Goal: Task Accomplishment & Management: Complete application form

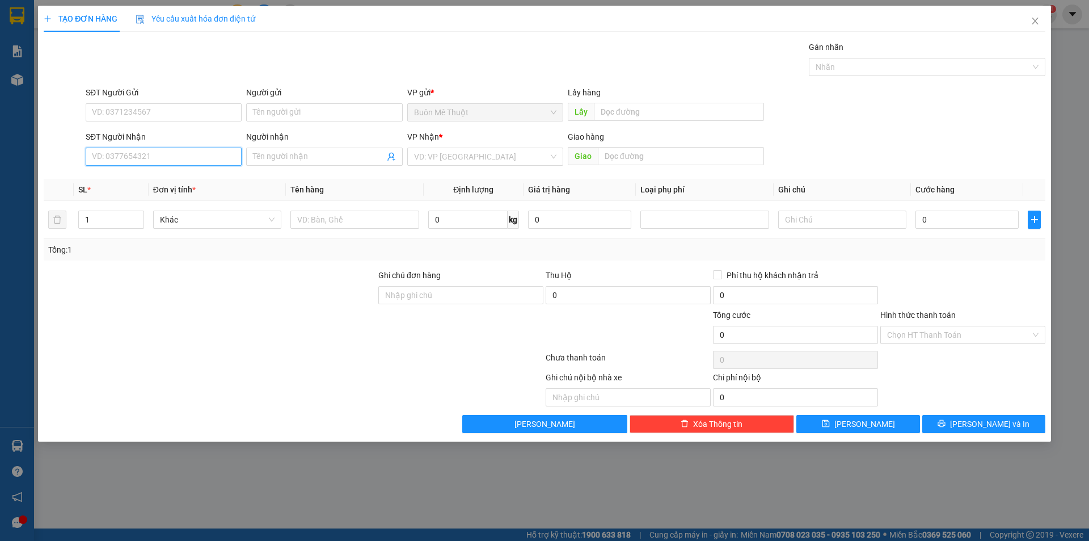
click at [200, 160] on input "SĐT Người Nhận" at bounding box center [164, 156] width 156 height 18
type input "0988576123"
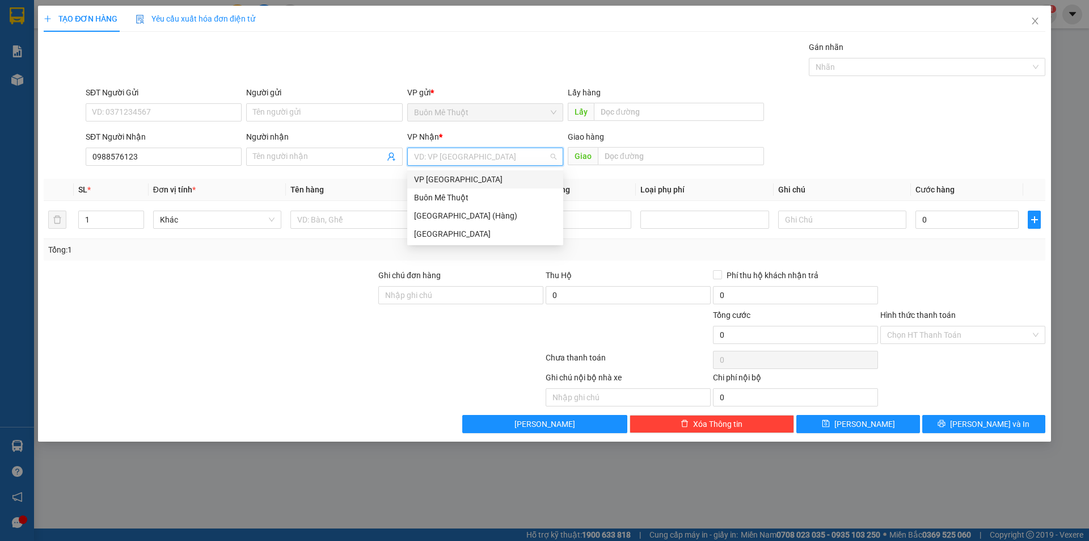
click at [470, 156] on input "search" at bounding box center [481, 156] width 134 height 17
drag, startPoint x: 445, startPoint y: 218, endPoint x: 685, endPoint y: 125, distance: 257.5
click at [448, 217] on div "[GEOGRAPHIC_DATA] (Hàng)" at bounding box center [485, 215] width 142 height 12
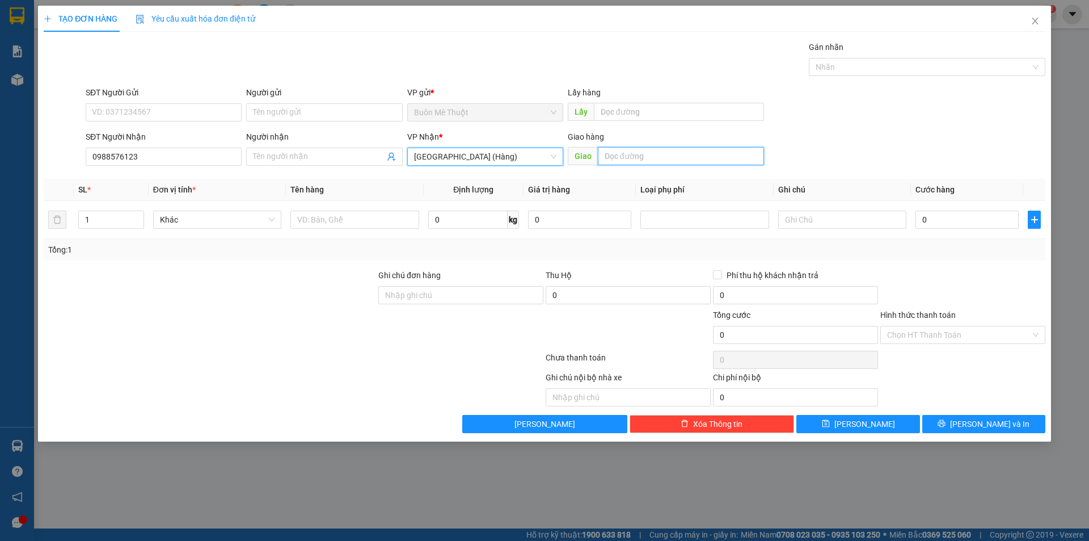
click at [658, 149] on input "text" at bounding box center [681, 156] width 166 height 18
drag, startPoint x: 658, startPoint y: 149, endPoint x: 666, endPoint y: 147, distance: 8.0
click at [659, 149] on input "text" at bounding box center [681, 156] width 166 height 18
type input "618 NÚI THÀNH"
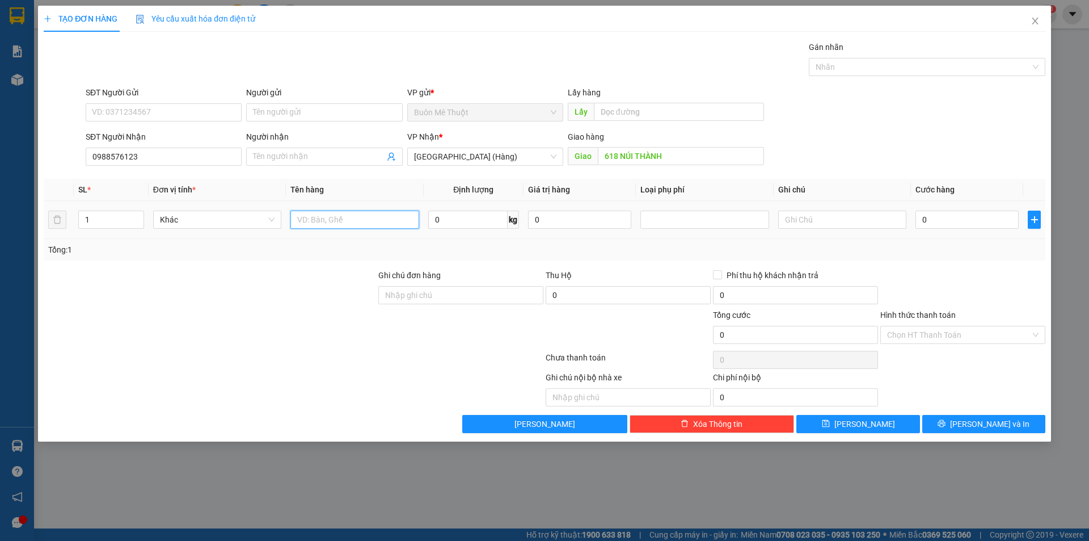
click at [374, 218] on input "text" at bounding box center [354, 219] width 128 height 18
type input "thùng"
click at [973, 231] on td "0" at bounding box center [967, 220] width 112 height 38
click at [976, 226] on input "0" at bounding box center [966, 219] width 103 height 18
type input "5"
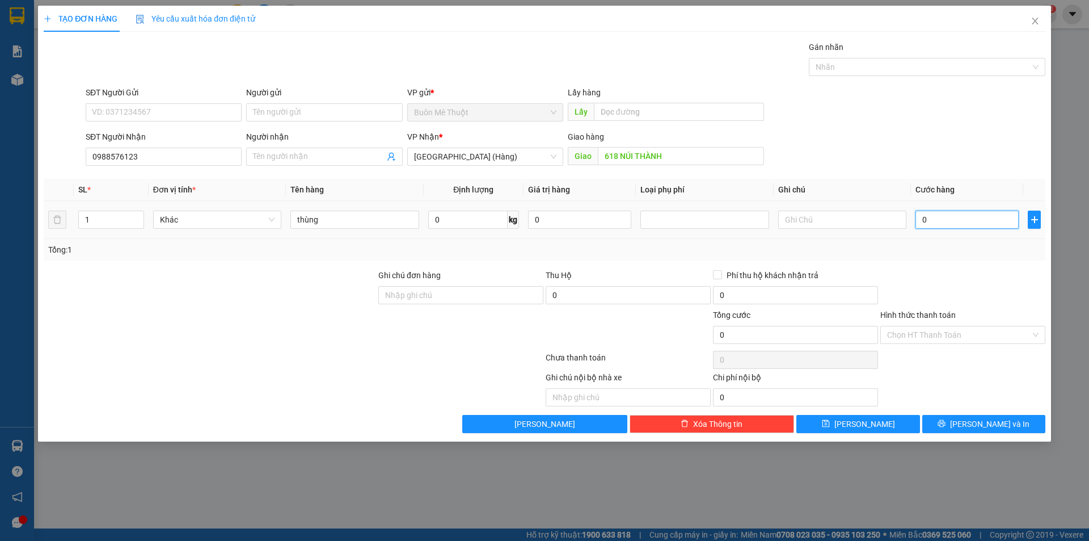
type input "5"
type input "50"
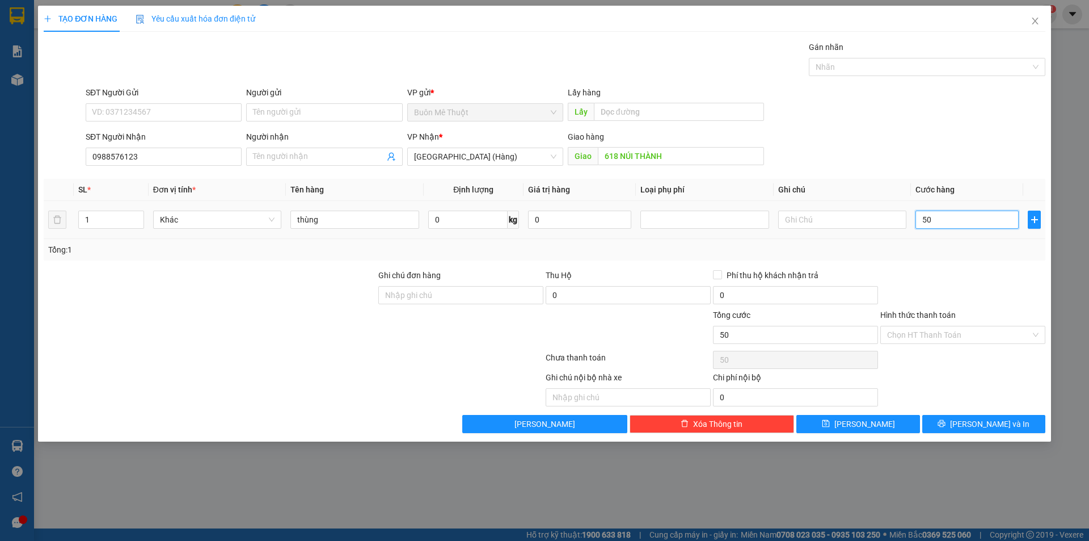
click at [976, 225] on input "50" at bounding box center [966, 219] width 103 height 18
type input "50.000"
click at [942, 333] on input "Hình thức thanh toán" at bounding box center [959, 334] width 144 height 17
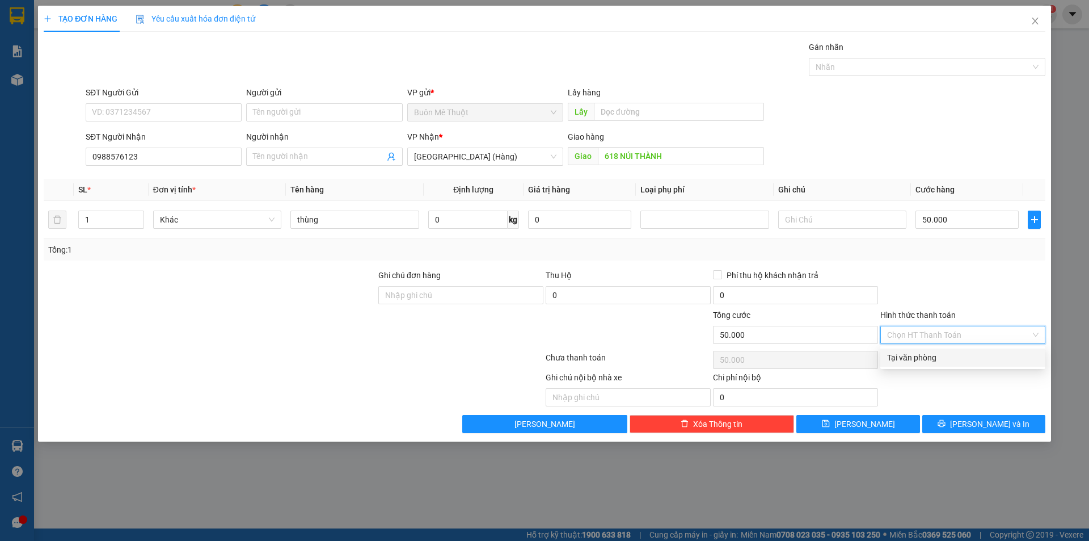
click at [931, 351] on div "Tại văn phòng" at bounding box center [962, 357] width 151 height 12
type input "0"
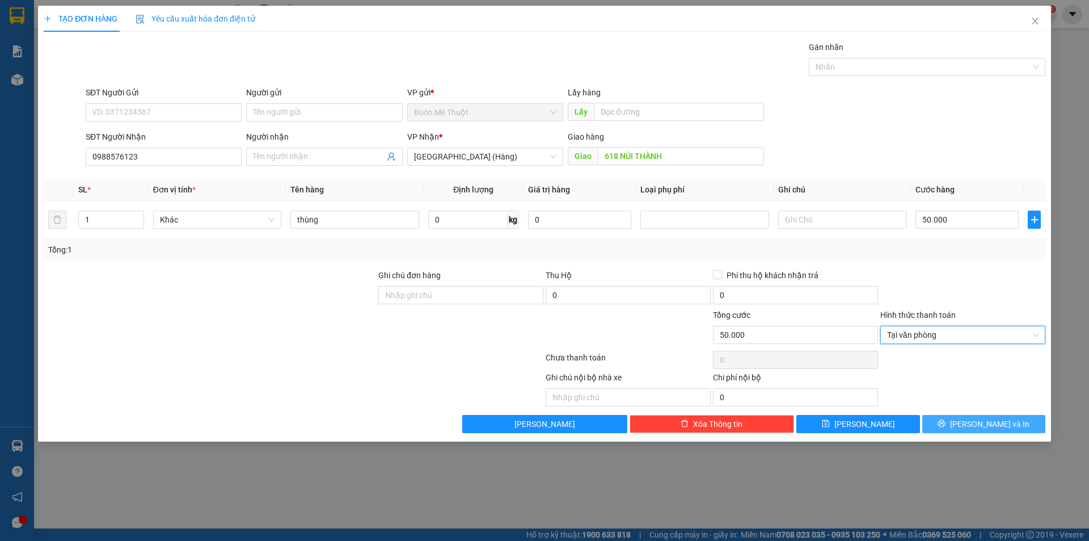
click at [961, 422] on button "[PERSON_NAME] và In" at bounding box center [983, 424] width 123 height 18
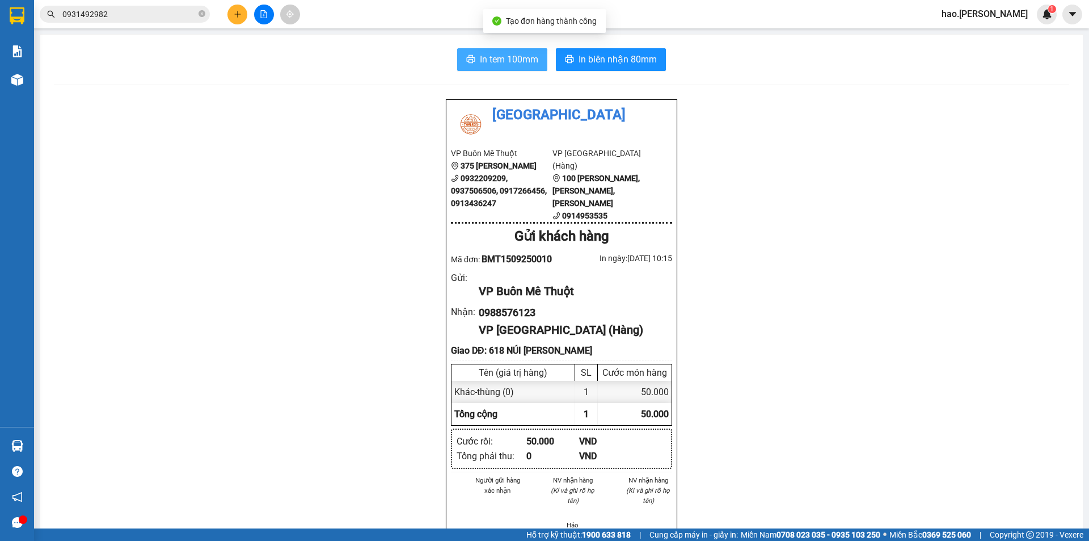
click at [504, 57] on span "In tem 100mm" at bounding box center [509, 59] width 58 height 14
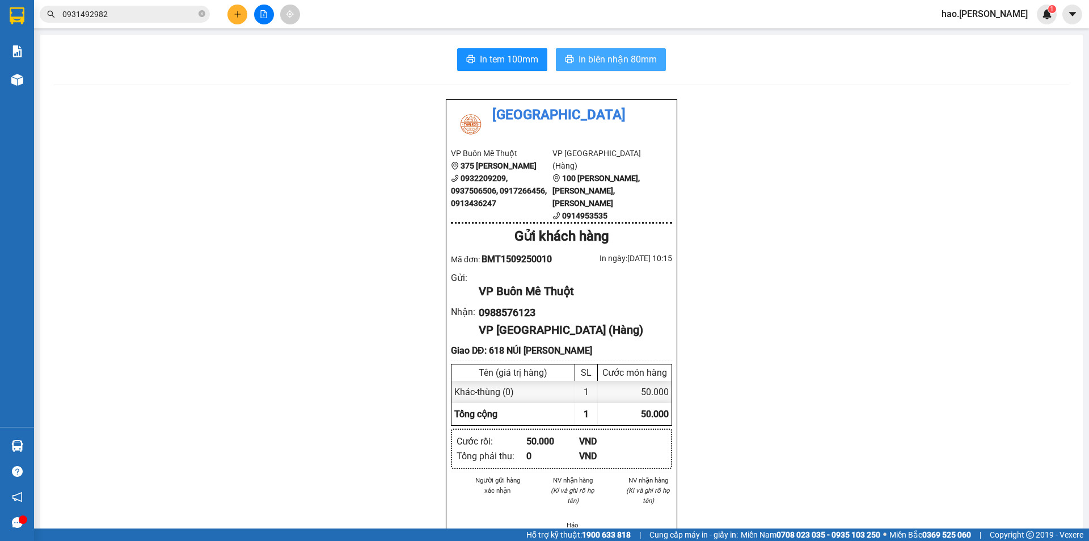
click at [596, 57] on span "In biên nhận 80mm" at bounding box center [618, 59] width 78 height 14
click at [239, 16] on icon "plus" at bounding box center [238, 14] width 8 height 8
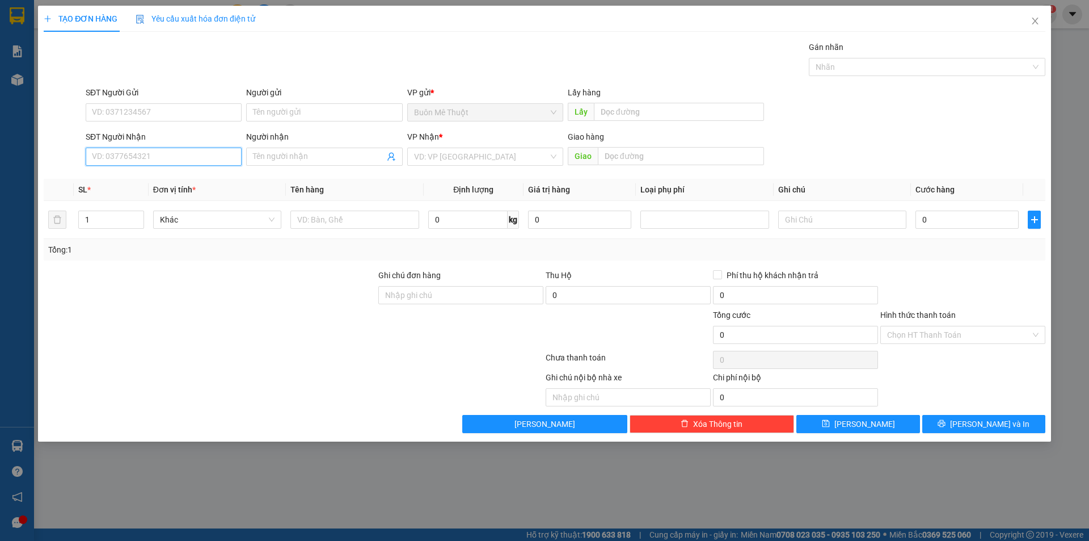
click at [167, 162] on input "SĐT Người Nhận" at bounding box center [164, 156] width 156 height 18
click at [140, 178] on div "0948361236" at bounding box center [163, 179] width 142 height 12
type input "0948361236"
type input "50.000"
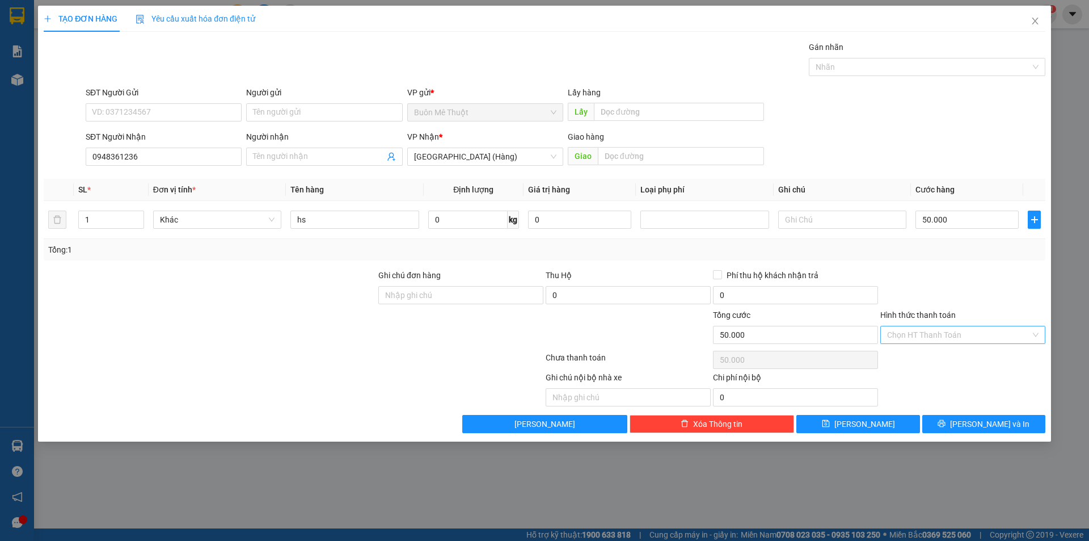
click at [942, 341] on input "Hình thức thanh toán" at bounding box center [959, 334] width 144 height 17
click at [936, 357] on div "Tại văn phòng" at bounding box center [962, 357] width 151 height 12
click at [955, 421] on button "[PERSON_NAME] và In" at bounding box center [983, 424] width 123 height 18
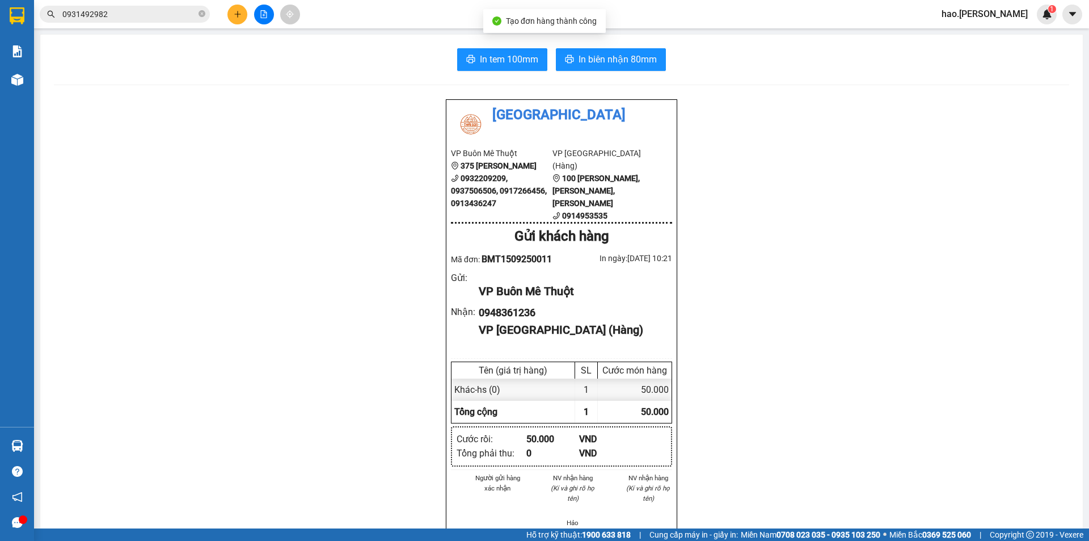
drag, startPoint x: 438, startPoint y: 44, endPoint x: 486, endPoint y: 61, distance: 50.6
click at [439, 44] on div "In tem 100mm In [PERSON_NAME] 80mm Thái Sơn VP Buôn Mê Thuột 375 [PERSON_NAME] …" at bounding box center [561, 511] width 1043 height 952
click at [486, 61] on span "In tem 100mm" at bounding box center [509, 59] width 58 height 14
click at [640, 74] on div "In tem 100mm In [PERSON_NAME] 80mm Thái Sơn VP Buôn Mê Thuột 375 [PERSON_NAME] …" at bounding box center [561, 511] width 1043 height 952
click at [621, 56] on span "In biên nhận 80mm" at bounding box center [618, 59] width 78 height 14
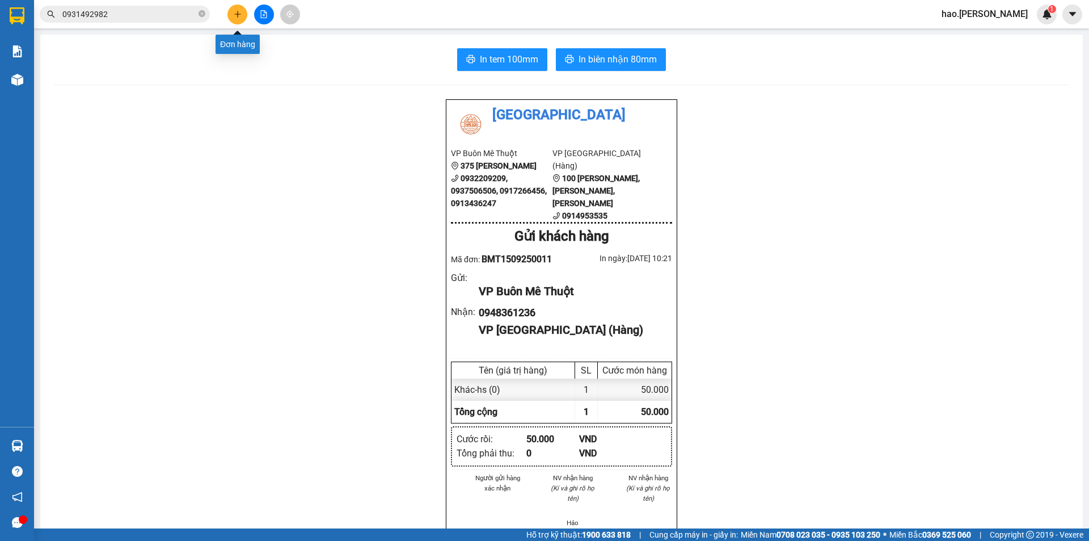
click at [234, 14] on icon "plus" at bounding box center [238, 14] width 8 height 8
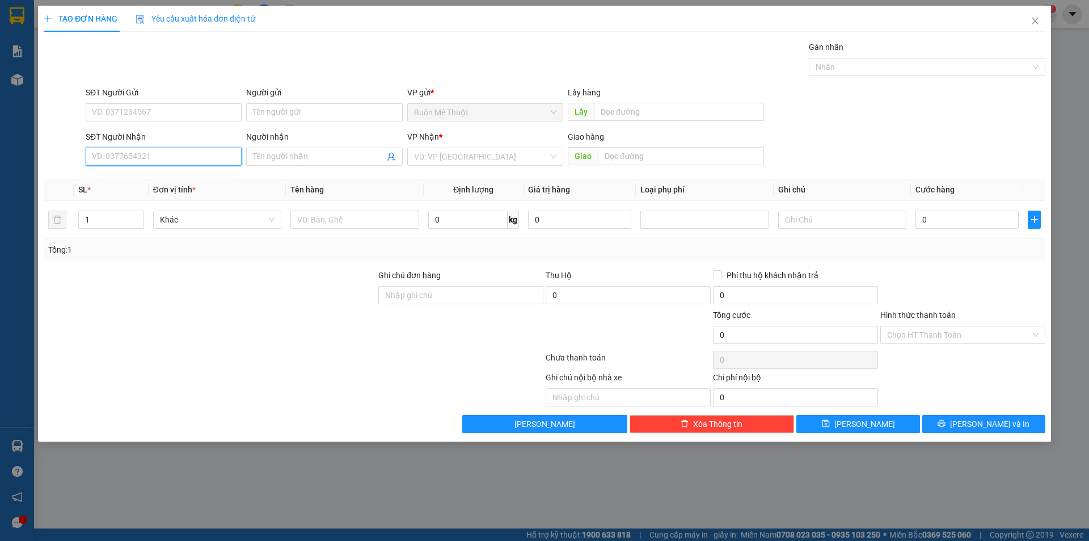
click at [192, 158] on input "SĐT Người Nhận" at bounding box center [164, 156] width 156 height 18
type input "0936387897"
click at [448, 162] on input "search" at bounding box center [481, 156] width 134 height 17
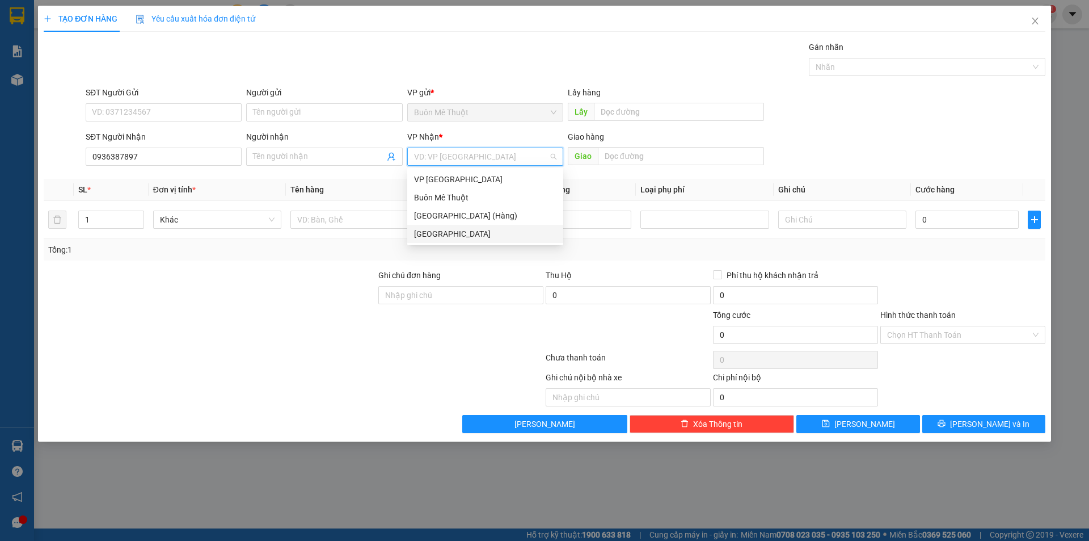
click at [441, 234] on div "[GEOGRAPHIC_DATA]" at bounding box center [485, 233] width 142 height 12
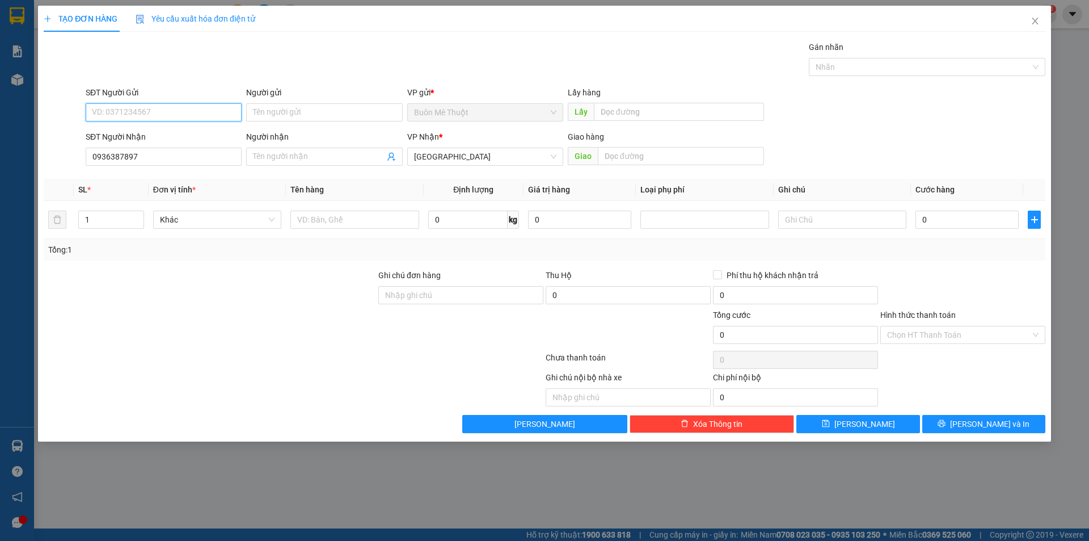
click at [160, 113] on input "SĐT Người Gửi" at bounding box center [164, 112] width 156 height 18
type input "09147181601"
click at [307, 214] on input "text" at bounding box center [354, 219] width 128 height 18
type input "thùng"
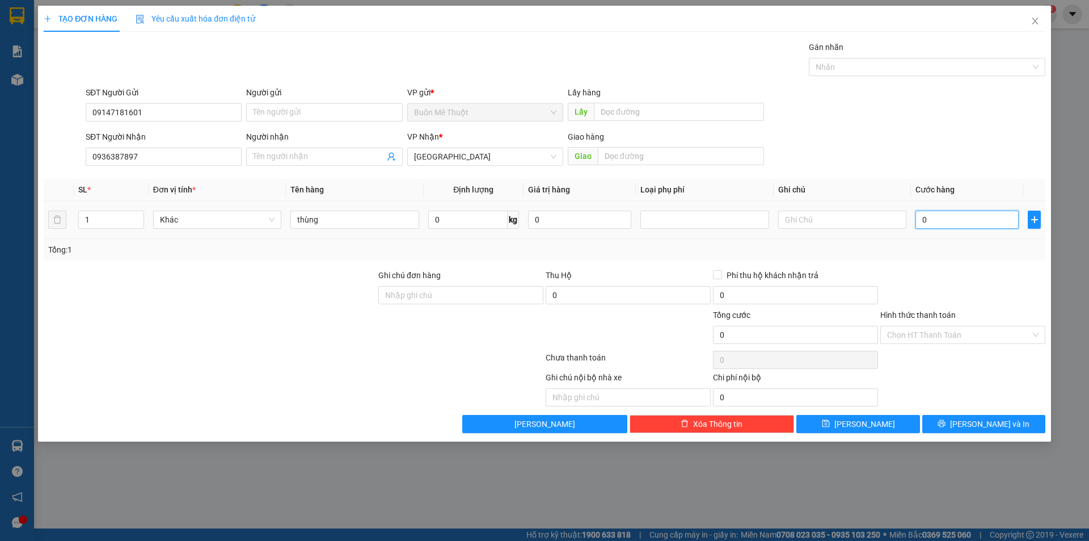
click at [920, 216] on input "0" at bounding box center [966, 219] width 103 height 18
type input "5"
type input "50"
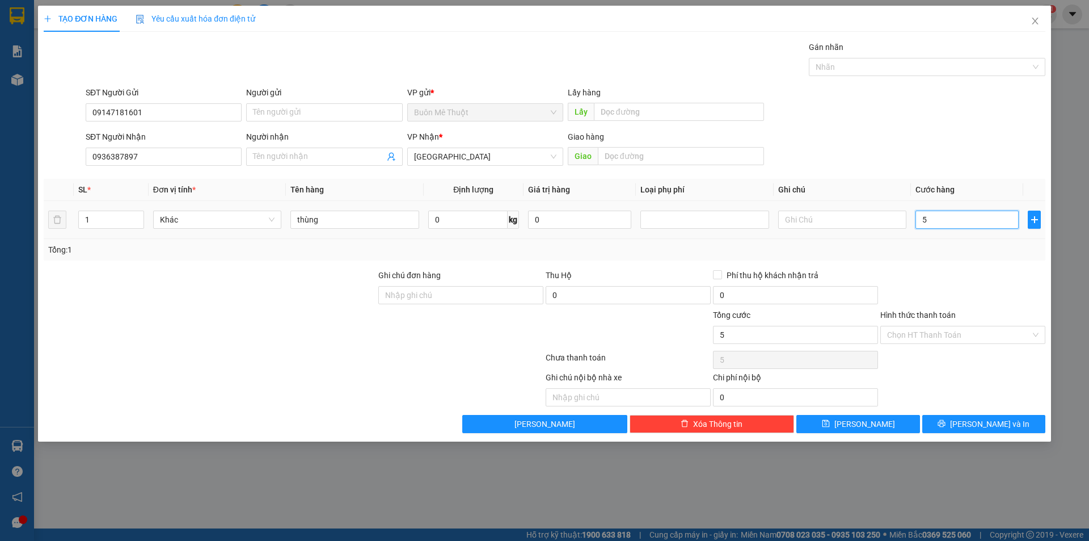
type input "50"
type input "50.000"
click at [991, 261] on div "Transit Pickup Surcharge Ids Transit Deliver Surcharge Ids Transit Deliver Surc…" at bounding box center [545, 237] width 1002 height 392
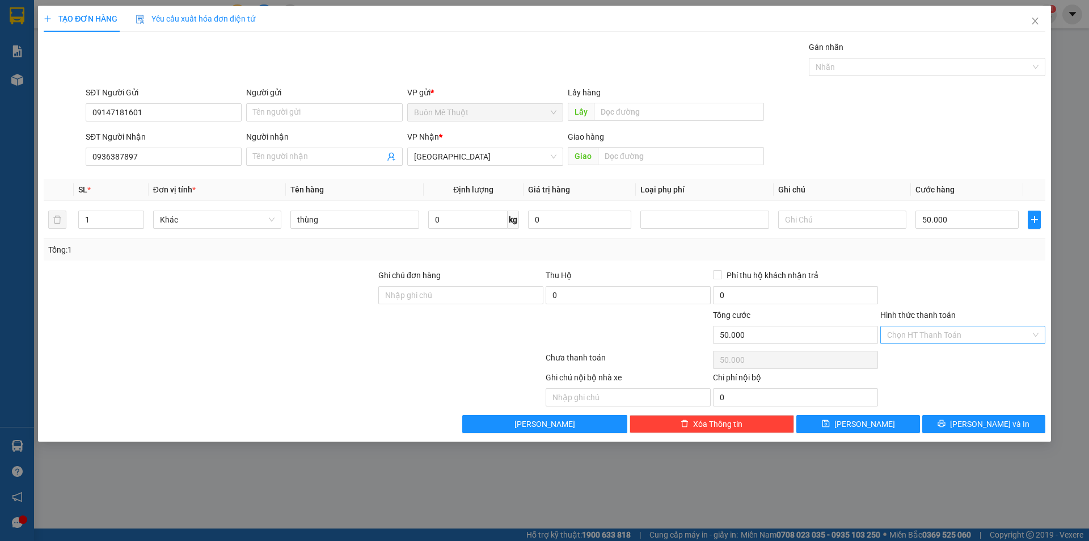
drag, startPoint x: 918, startPoint y: 328, endPoint x: 919, endPoint y: 341, distance: 13.1
click at [918, 329] on input "Hình thức thanh toán" at bounding box center [959, 334] width 144 height 17
click at [913, 360] on div "Tại văn phòng" at bounding box center [962, 357] width 151 height 12
type input "0"
click at [939, 423] on button "[PERSON_NAME] và In" at bounding box center [983, 424] width 123 height 18
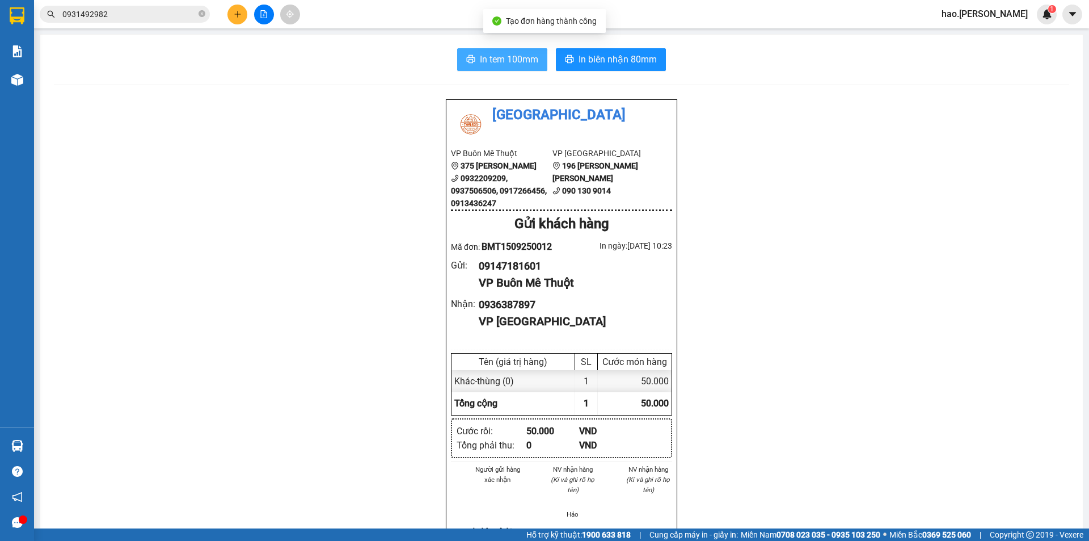
click at [486, 54] on span "In tem 100mm" at bounding box center [509, 59] width 58 height 14
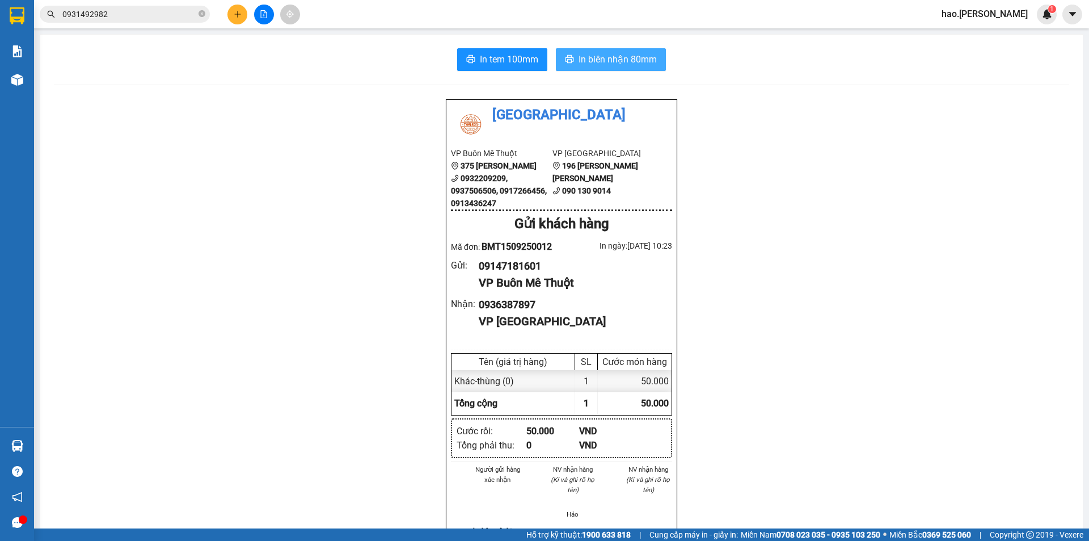
click at [597, 52] on span "In biên nhận 80mm" at bounding box center [618, 59] width 78 height 14
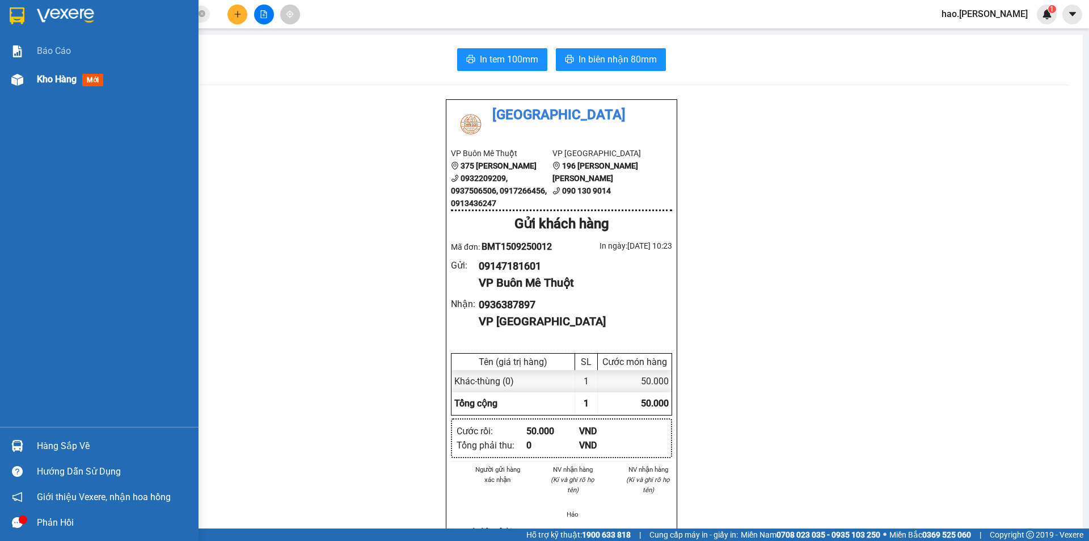
click at [70, 77] on span "Kho hàng" at bounding box center [57, 79] width 40 height 11
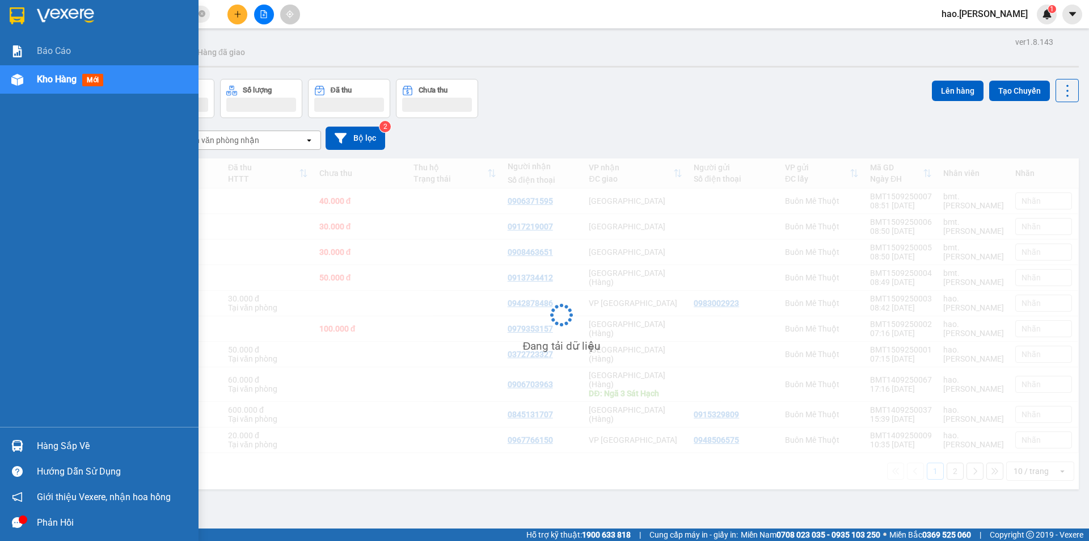
click at [70, 77] on span "Kho hàng" at bounding box center [57, 79] width 40 height 11
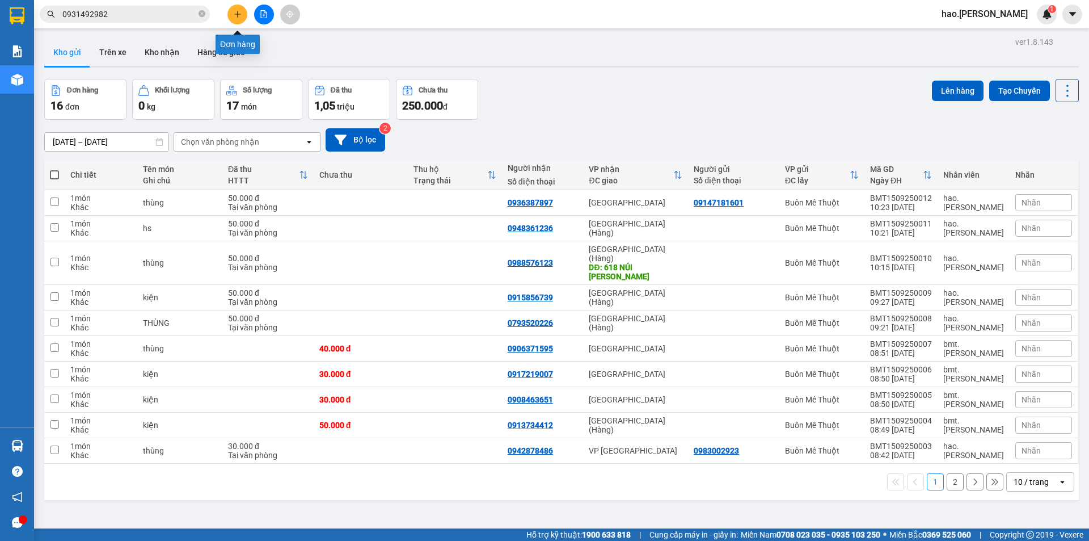
click at [234, 10] on button at bounding box center [237, 15] width 20 height 20
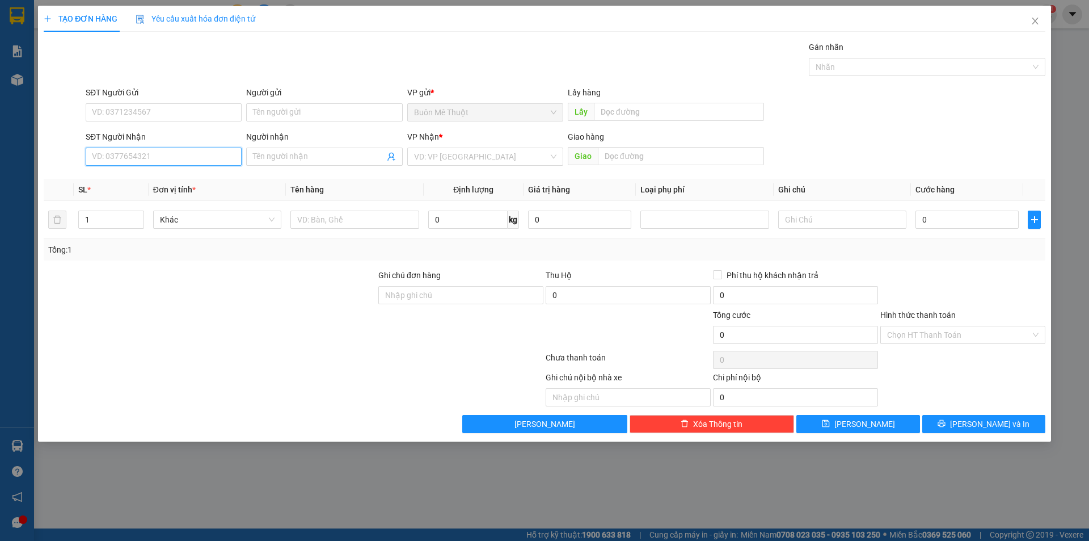
click at [142, 156] on input "SĐT Người Nhận" at bounding box center [164, 156] width 156 height 18
click at [112, 183] on div "0908083767 - [PERSON_NAME]" at bounding box center [163, 179] width 142 height 12
type input "0908083767"
type input "Hùng"
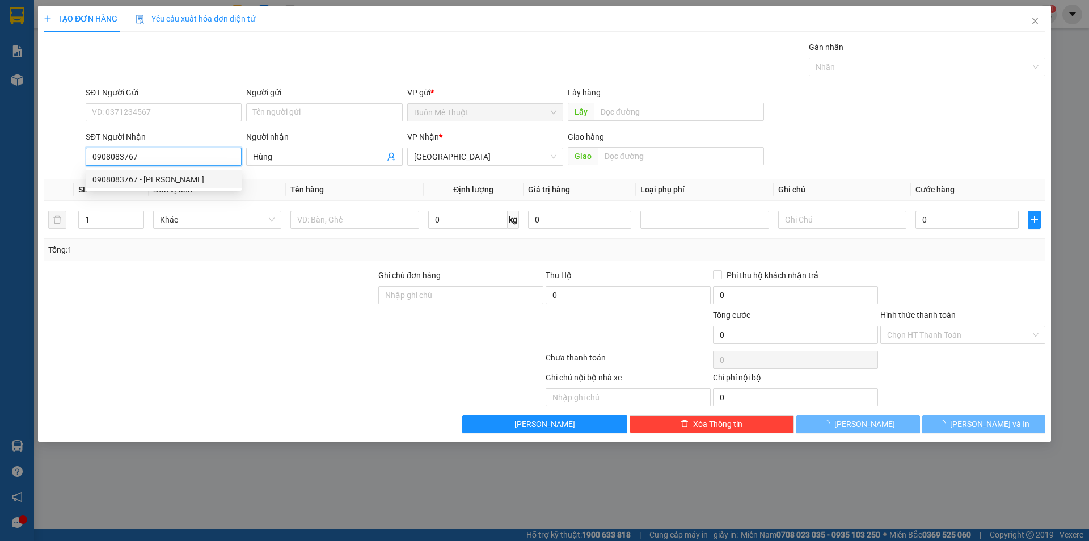
type input "40.000"
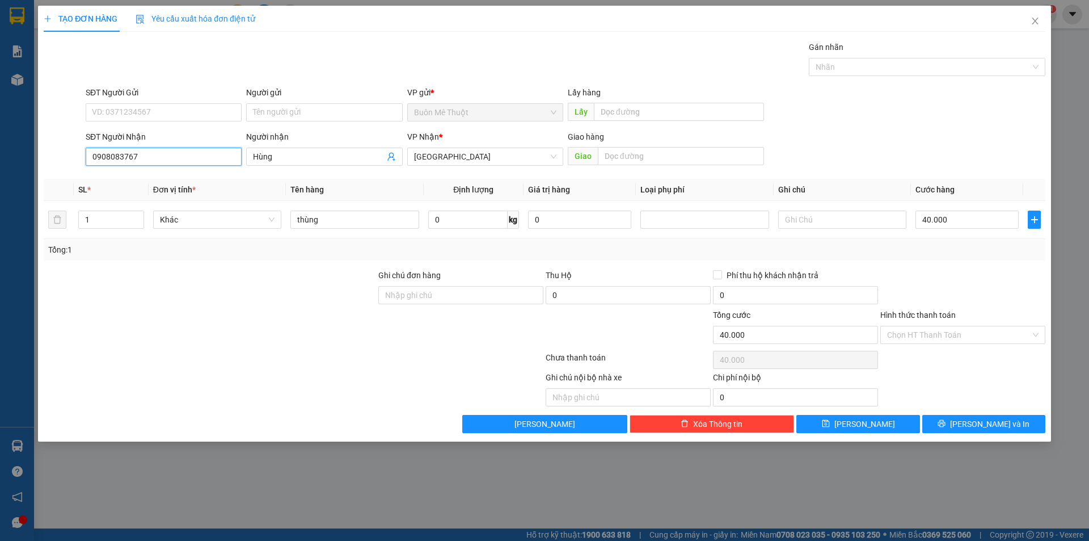
type input "0908083767"
drag, startPoint x: 963, startPoint y: 195, endPoint x: 946, endPoint y: 213, distance: 24.9
click at [948, 211] on table "SL * Đơn vị tính * Tên hàng Định [PERSON_NAME] trị hàng [PERSON_NAME] phí Ghi […" at bounding box center [545, 209] width 1002 height 60
click at [942, 218] on input "40.000" at bounding box center [966, 219] width 103 height 18
type input "3"
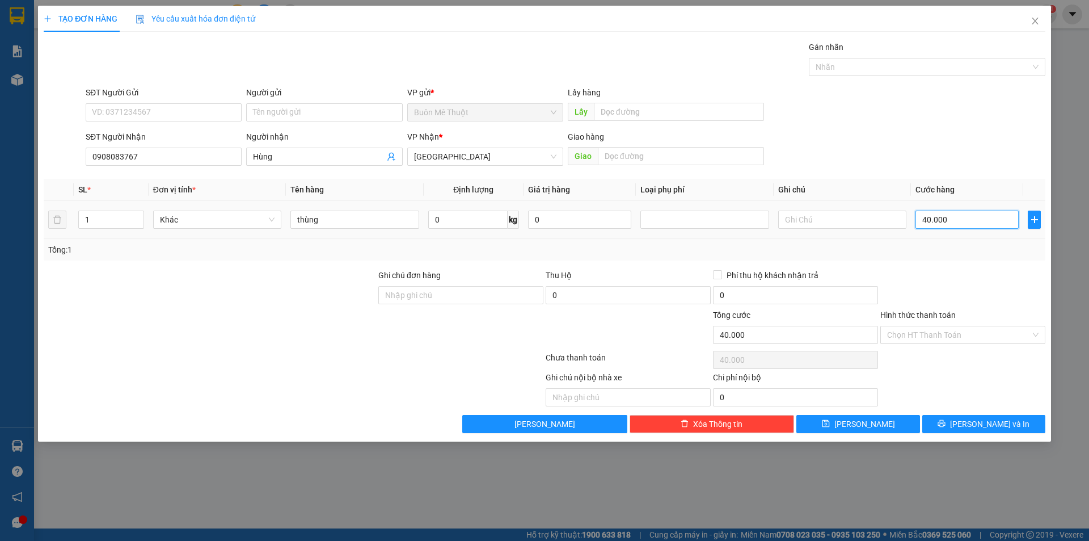
type input "3"
type input "30"
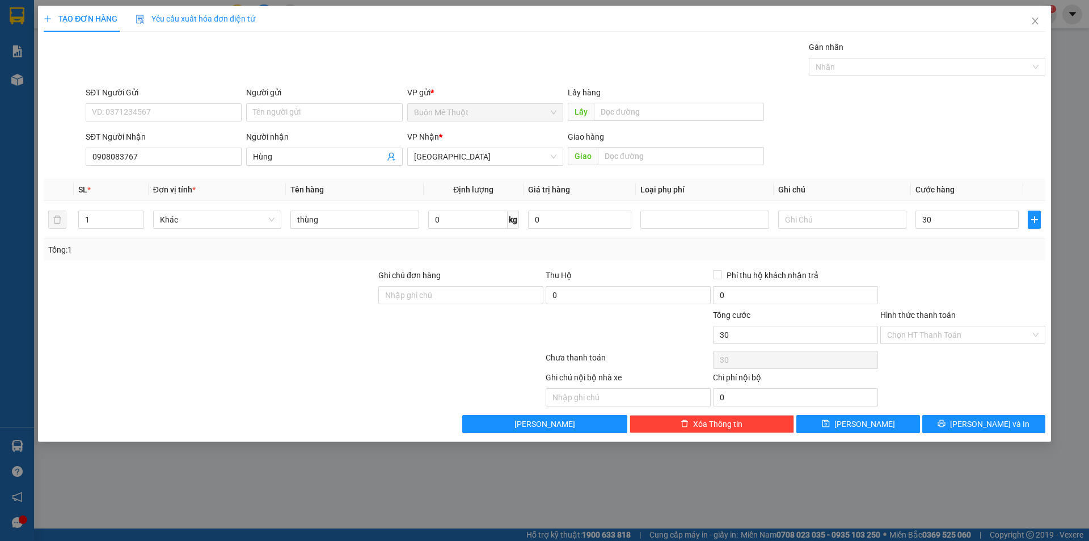
type input "30.000"
click at [939, 273] on div at bounding box center [962, 289] width 167 height 40
click at [936, 339] on input "Hình thức thanh toán" at bounding box center [959, 334] width 144 height 17
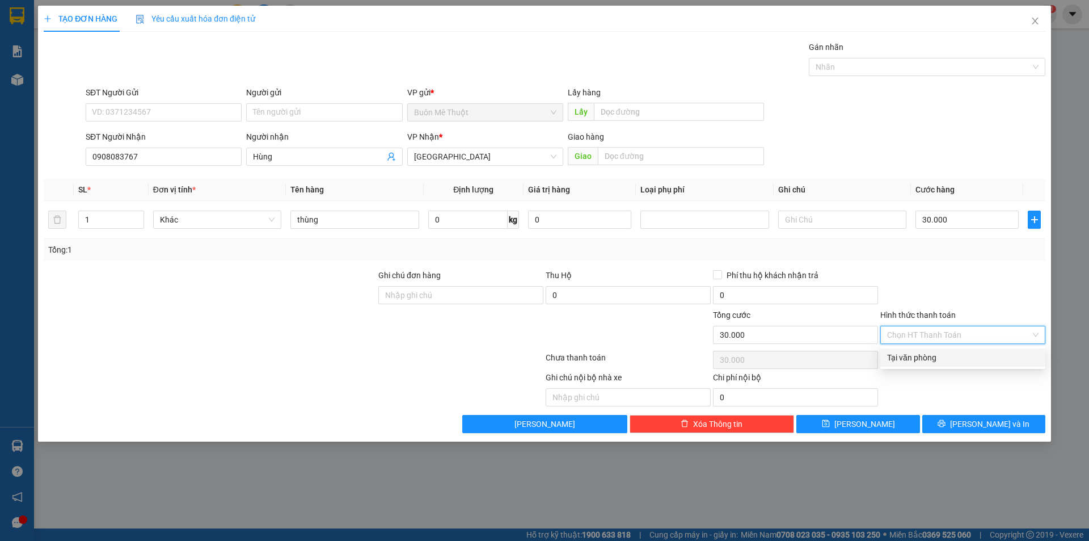
click at [923, 360] on div "Tại văn phòng" at bounding box center [962, 357] width 151 height 12
type input "0"
click at [936, 364] on div "Tại văn phòng" at bounding box center [962, 357] width 165 height 18
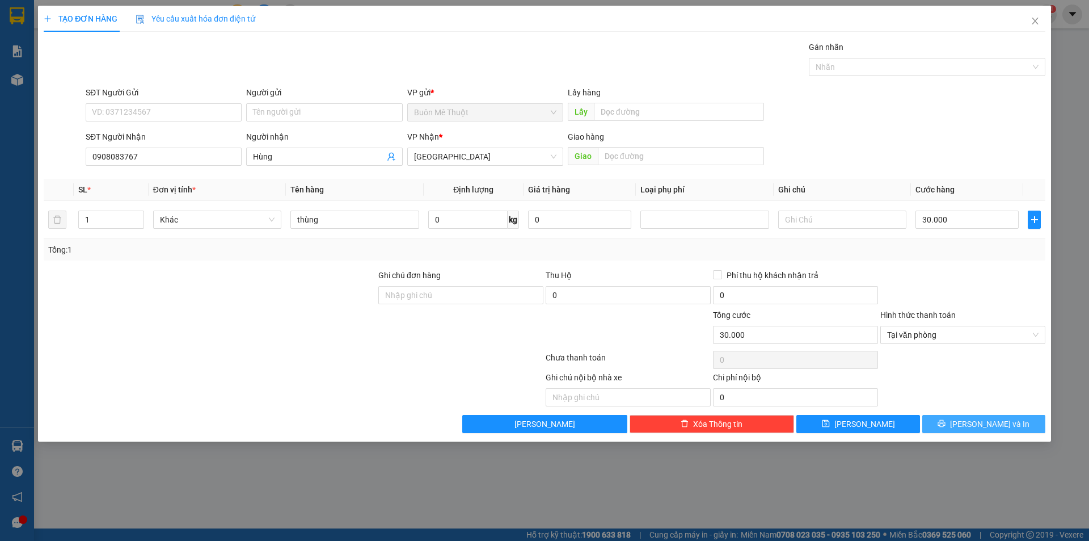
click at [956, 425] on button "[PERSON_NAME] và In" at bounding box center [983, 424] width 123 height 18
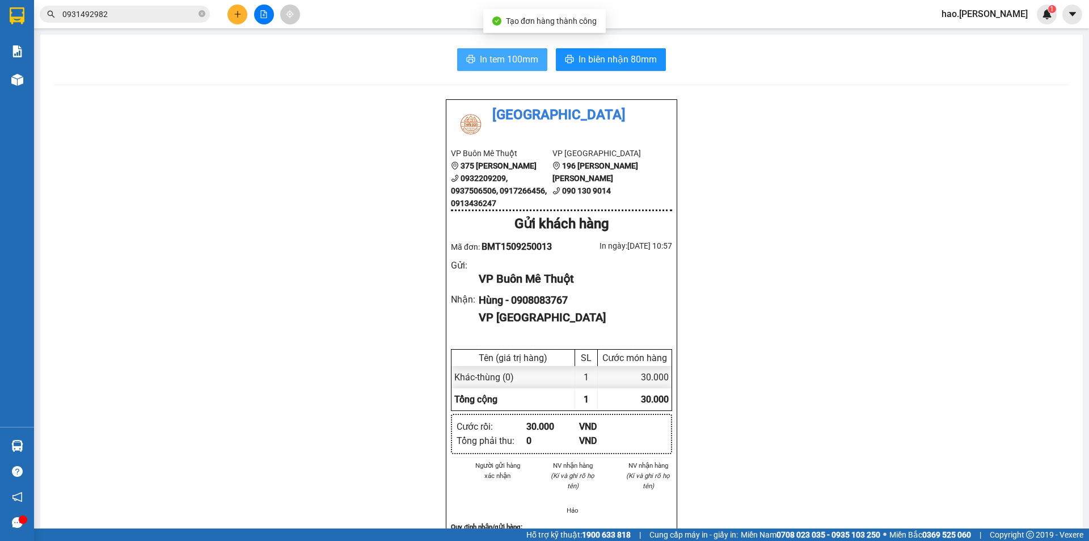
click at [525, 54] on span "In tem 100mm" at bounding box center [509, 59] width 58 height 14
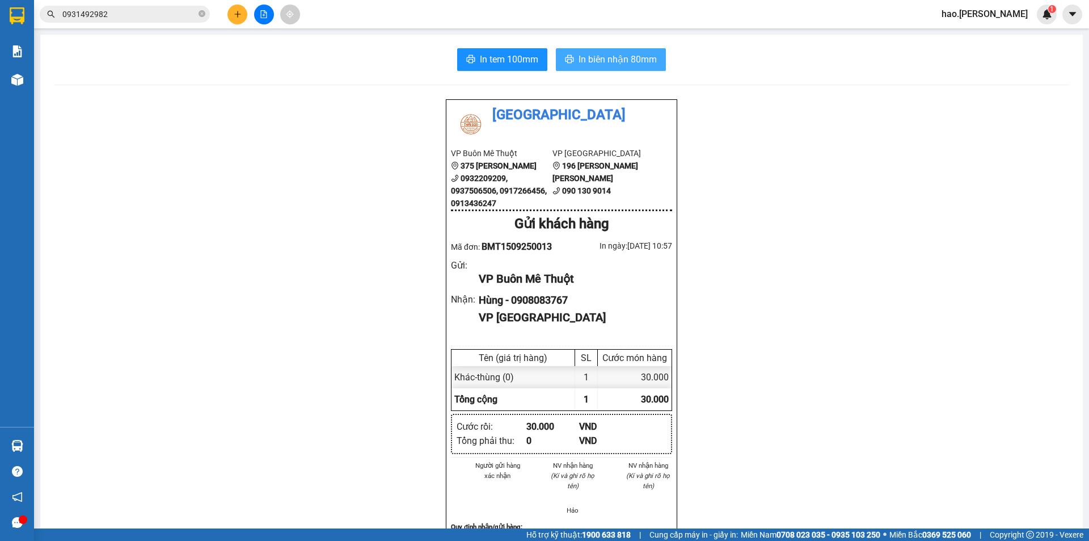
click at [609, 54] on span "In biên nhận 80mm" at bounding box center [618, 59] width 78 height 14
